Goal: Transaction & Acquisition: Purchase product/service

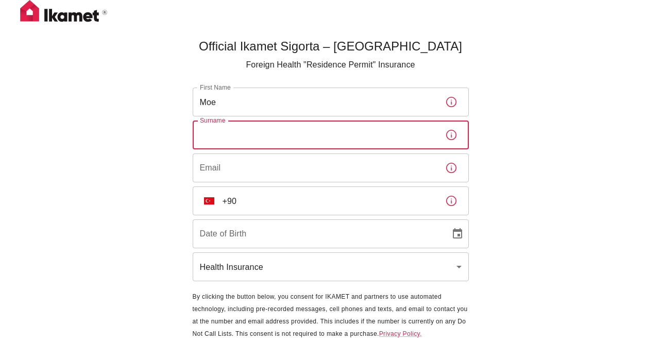
click at [376, 134] on input "Surname" at bounding box center [315, 135] width 244 height 29
type input "Tomita"
click at [273, 173] on input "Email" at bounding box center [315, 168] width 244 height 29
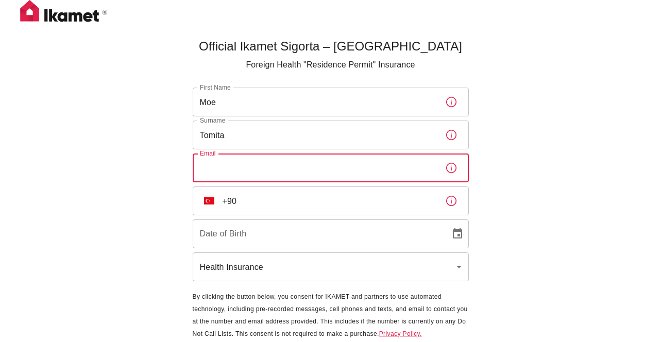
type input "[EMAIL_ADDRESS][DOMAIN_NAME]"
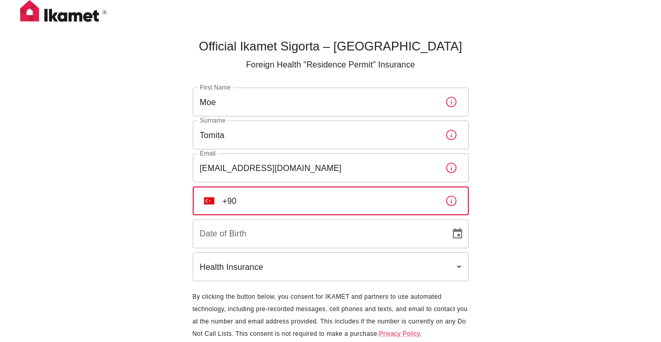
click at [274, 203] on input "+90" at bounding box center [330, 201] width 214 height 29
type input "[PHONE_NUMBER]"
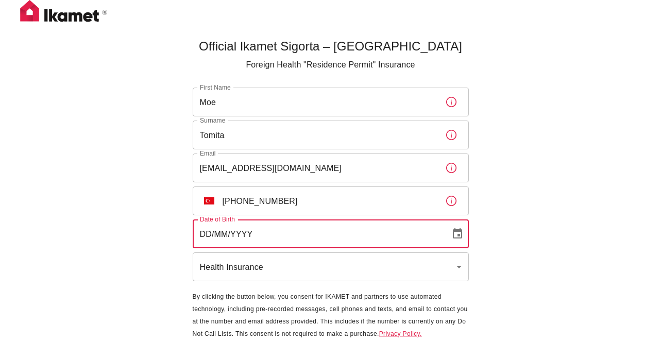
click at [297, 234] on input "DD/MM/YYYY" at bounding box center [318, 234] width 251 height 29
type input "[DATE]"
click at [291, 265] on body "Official Ikamet Sigorta – [DEMOGRAPHIC_DATA] Foreign Health "Residence Permit" …" at bounding box center [330, 188] width 661 height 377
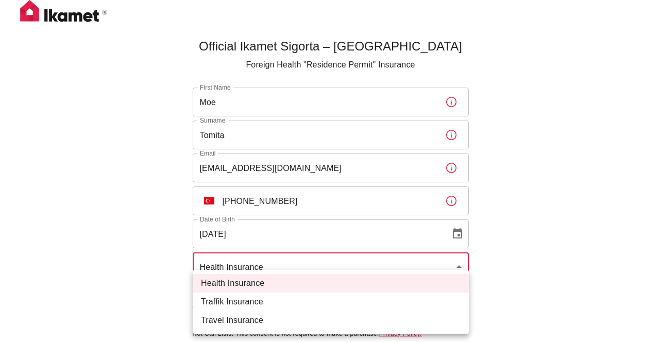
click at [564, 231] on div at bounding box center [330, 171] width 661 height 342
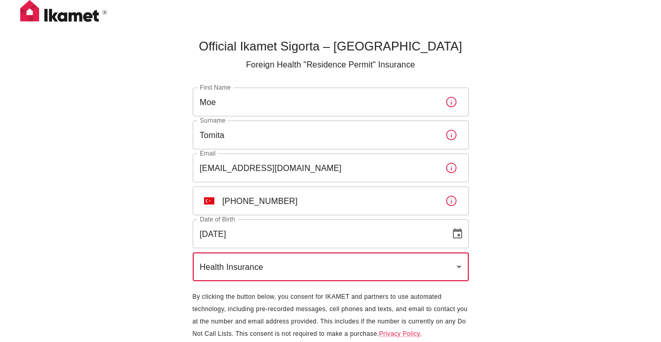
scroll to position [35, 0]
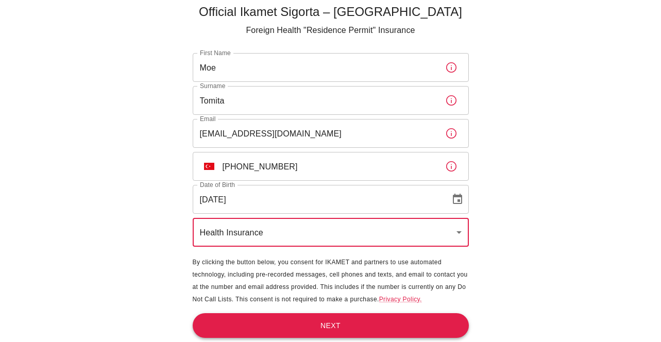
click at [447, 322] on button "Next" at bounding box center [331, 325] width 276 height 25
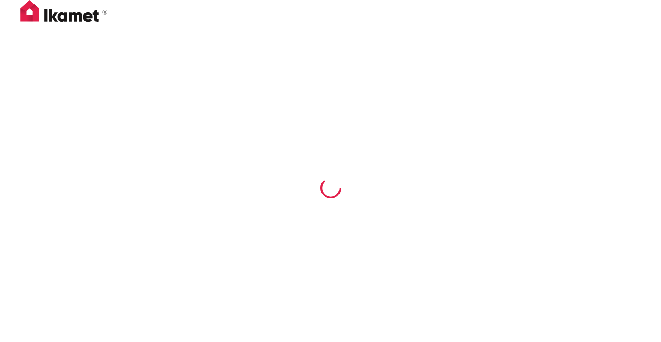
scroll to position [0, 0]
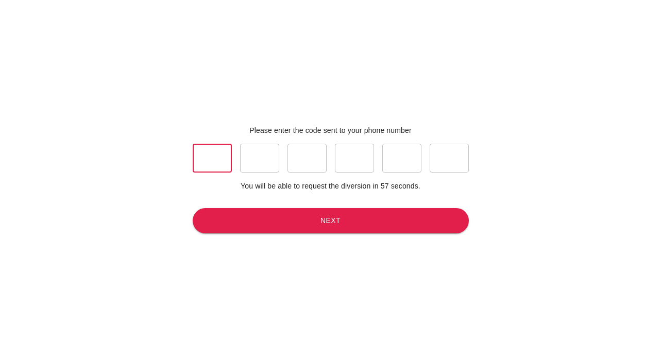
click at [225, 160] on input "text" at bounding box center [212, 158] width 39 height 29
type input "6"
type input "2"
type input "9"
type input "3"
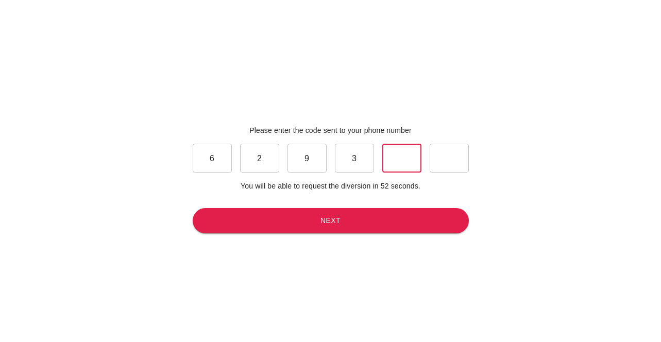
type input "3"
type input "9"
click at [279, 237] on div "Please enter the code sent to your phone number 6 ​ 2 ​ 9 ​ 3 ​ 3 ​ 9 ​ You wil…" at bounding box center [331, 179] width 285 height 342
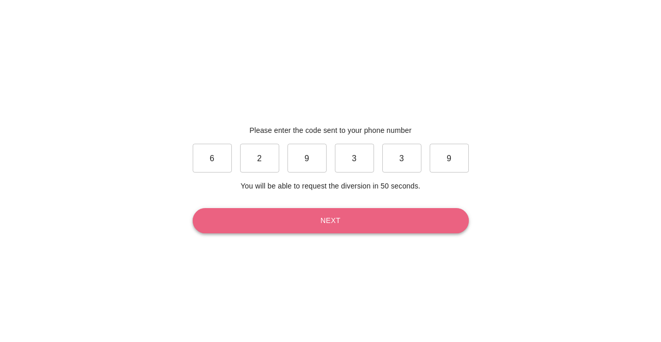
click at [279, 227] on button "Next" at bounding box center [331, 220] width 276 height 25
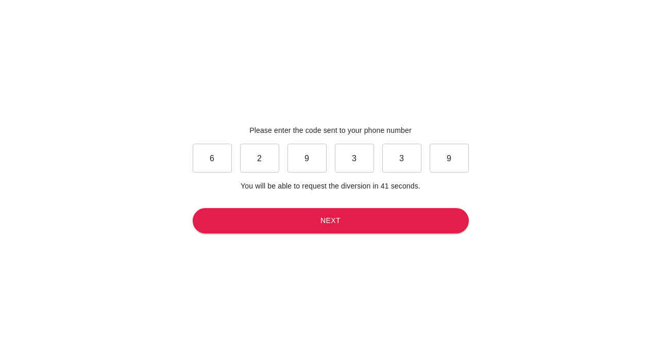
click at [410, 151] on input "3" at bounding box center [401, 158] width 39 height 29
type input "9"
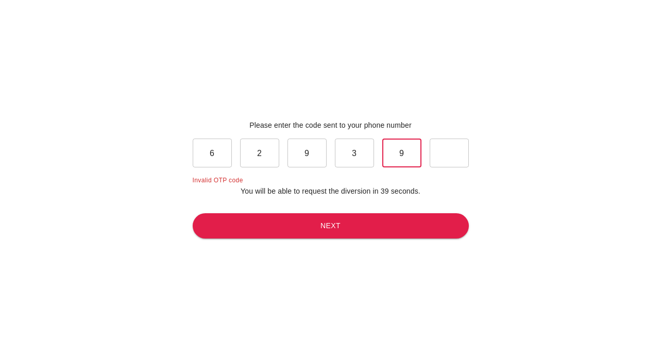
type input "9"
click at [453, 161] on input "text" at bounding box center [449, 153] width 39 height 29
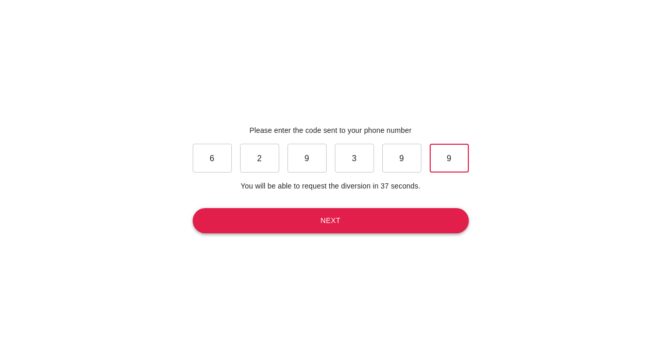
type input "9"
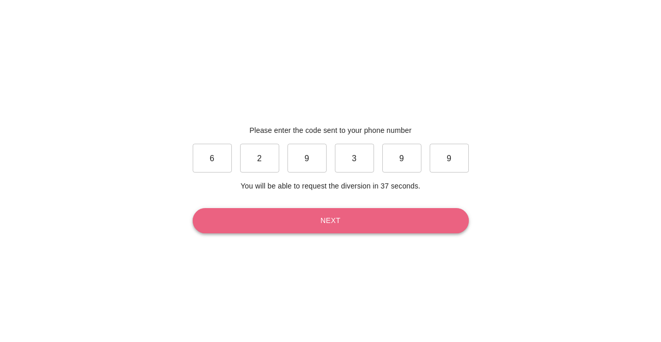
click at [430, 219] on button "Next" at bounding box center [331, 220] width 276 height 25
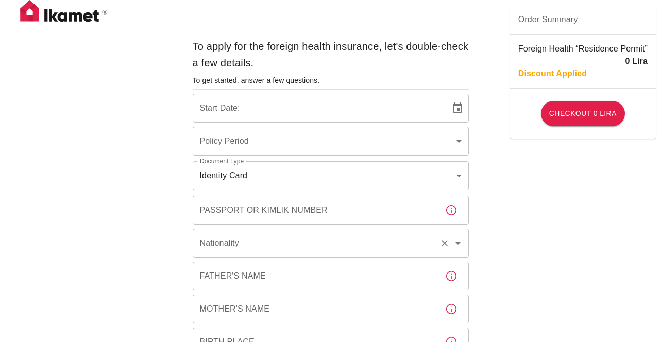
type input "b7343ef8-d55e-4554-96a8-76e30347e985"
type input "[DATE]"
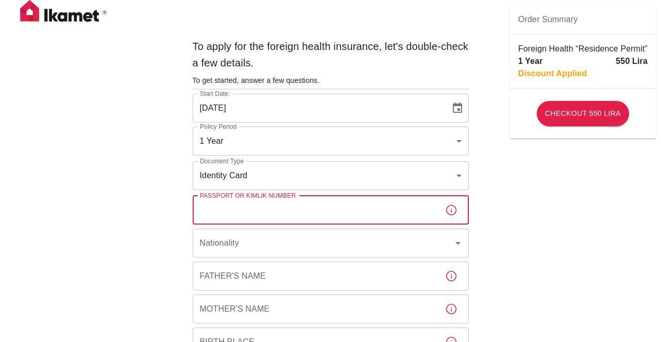
click at [399, 213] on input "Passport or Kimlik Number" at bounding box center [315, 210] width 244 height 29
click at [301, 216] on input "TT23757670" at bounding box center [315, 210] width 244 height 29
type input "TT2375760"
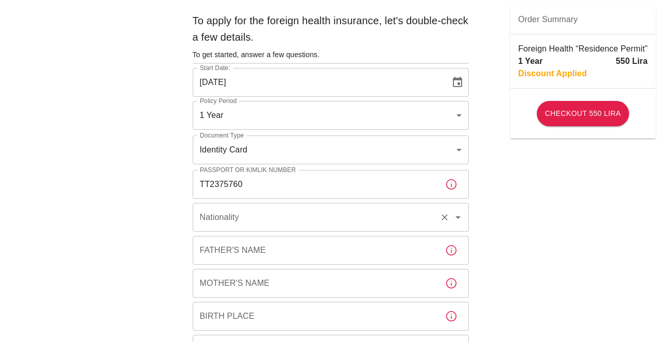
scroll to position [31, 0]
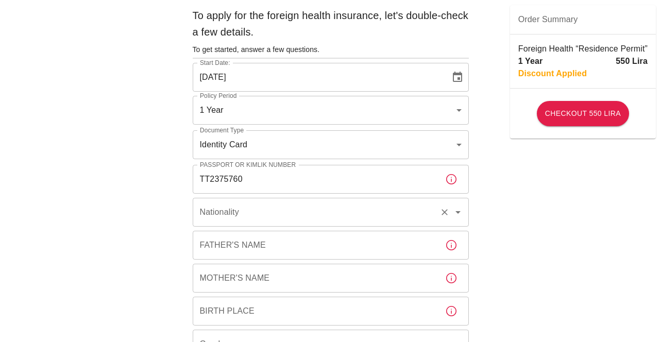
click at [331, 211] on input "Nationality" at bounding box center [316, 213] width 238 height 20
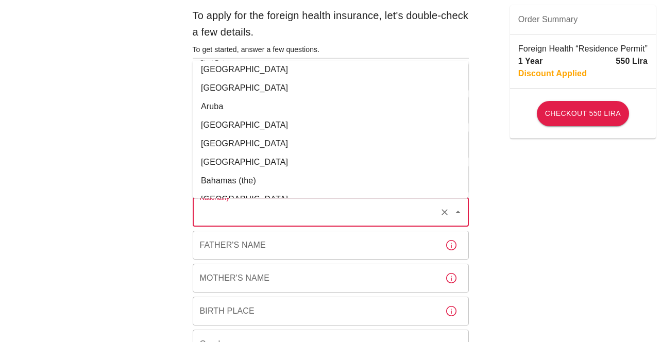
scroll to position [349, 0]
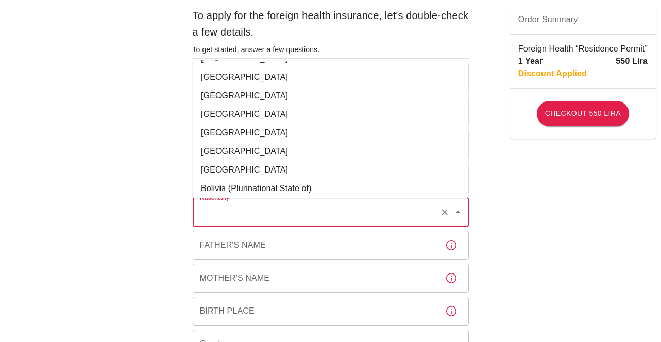
click at [280, 215] on input "Nationality" at bounding box center [316, 213] width 238 height 20
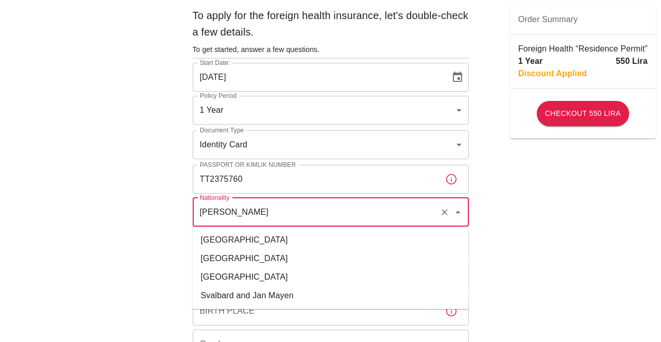
click at [254, 277] on li "[GEOGRAPHIC_DATA]" at bounding box center [331, 277] width 276 height 19
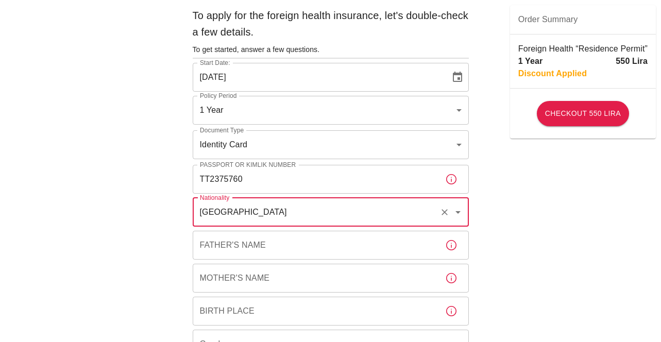
scroll to position [59, 0]
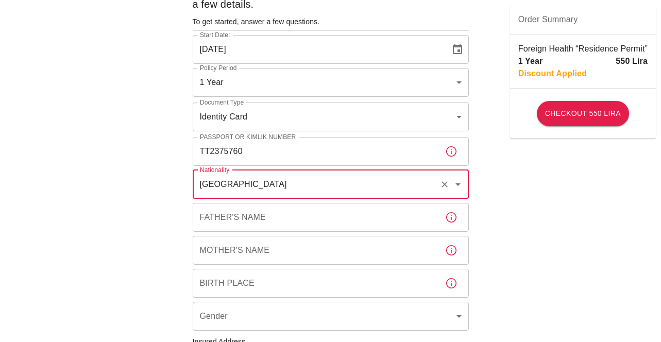
type input "[GEOGRAPHIC_DATA]"
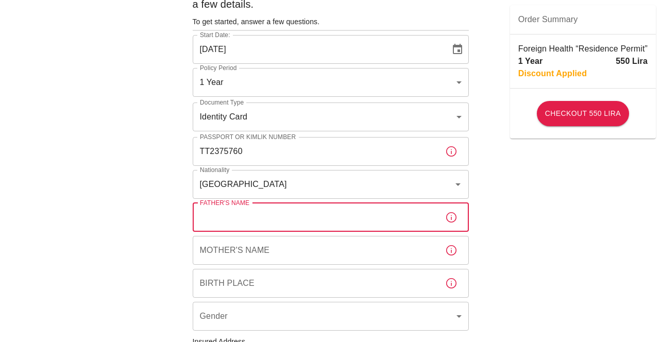
click at [251, 222] on input "Father's Name" at bounding box center [315, 217] width 244 height 29
type input "JUNJI"
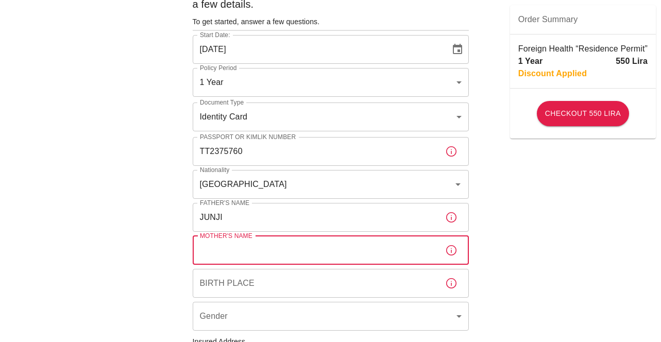
click at [258, 252] on input "Mother's Name" at bounding box center [315, 250] width 244 height 29
click at [257, 252] on input "Mother's Name" at bounding box center [315, 250] width 244 height 29
type input "SACHIE"
click at [269, 291] on input "Birth Place" at bounding box center [315, 283] width 244 height 29
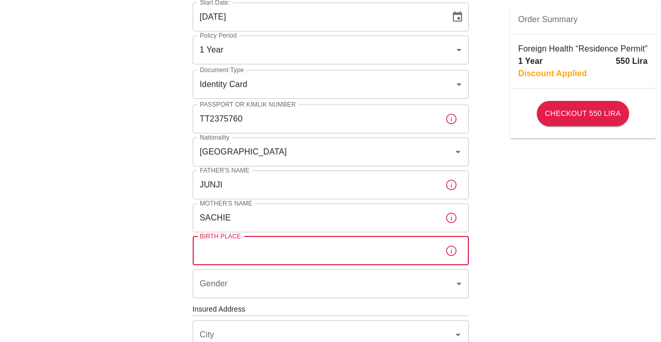
scroll to position [102, 0]
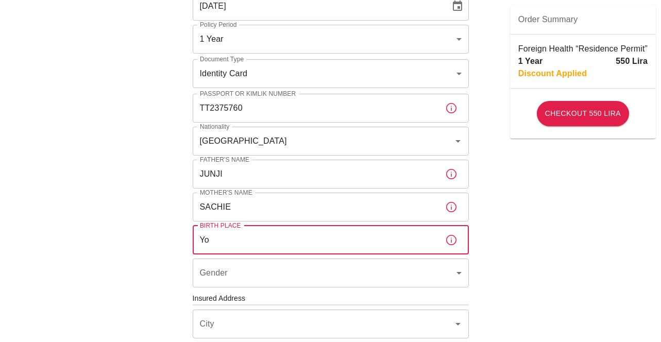
type input "Y"
type input "[GEOGRAPHIC_DATA]"
click at [279, 276] on body "To apply for the foreign health insurance, let's double-check a few details. To…" at bounding box center [330, 297] width 661 height 799
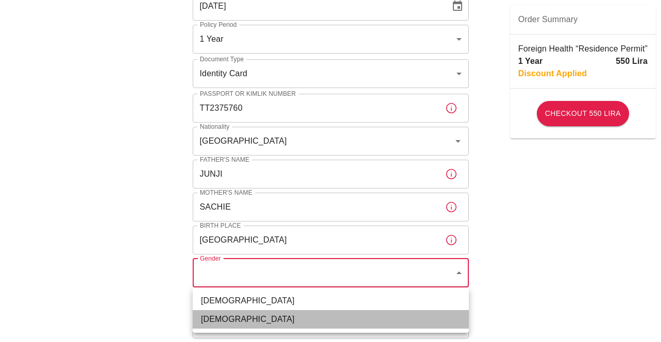
click at [270, 319] on li "[DEMOGRAPHIC_DATA]" at bounding box center [331, 319] width 276 height 19
type input "[DEMOGRAPHIC_DATA]"
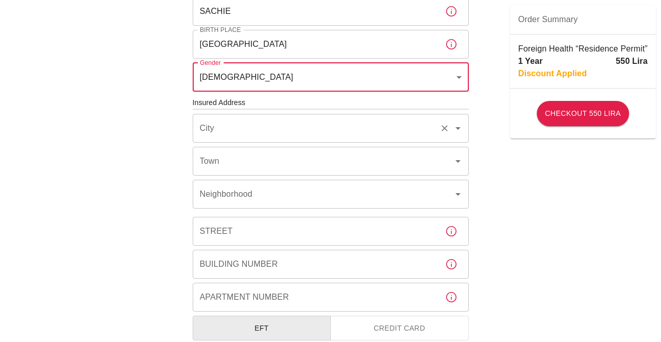
scroll to position [307, 0]
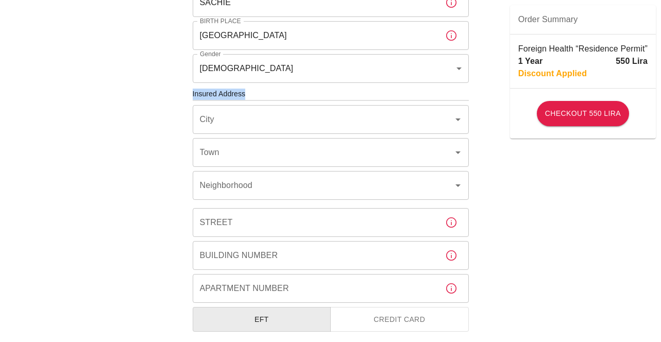
drag, startPoint x: 246, startPoint y: 96, endPoint x: 184, endPoint y: 96, distance: 62.9
click at [184, 96] on div "To apply for the foreign health insurance, let's double-check a few details. To…" at bounding box center [330, 109] width 309 height 765
copy h6 "Insured Address"
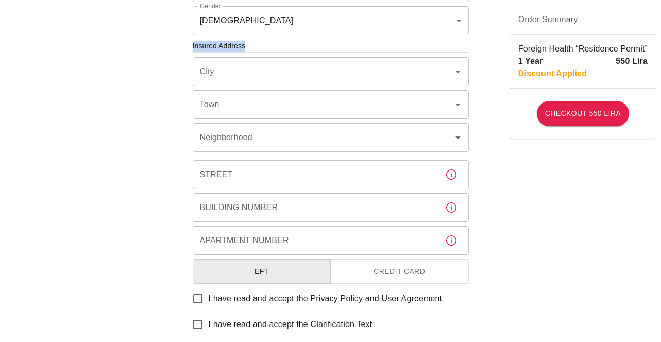
scroll to position [306, 0]
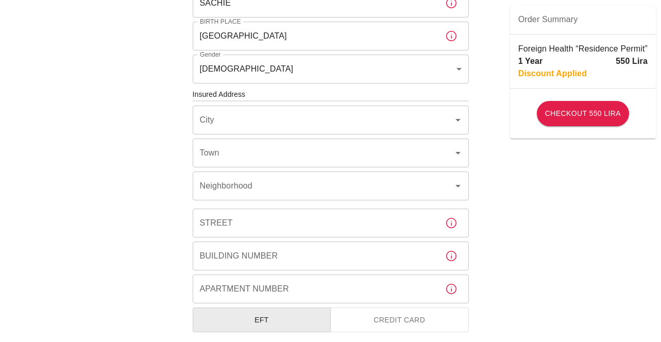
click at [564, 192] on div "To apply for the foreign health insurance, let's double-check a few details. To…" at bounding box center [330, 93] width 661 height 799
